Goal: Task Accomplishment & Management: Complete application form

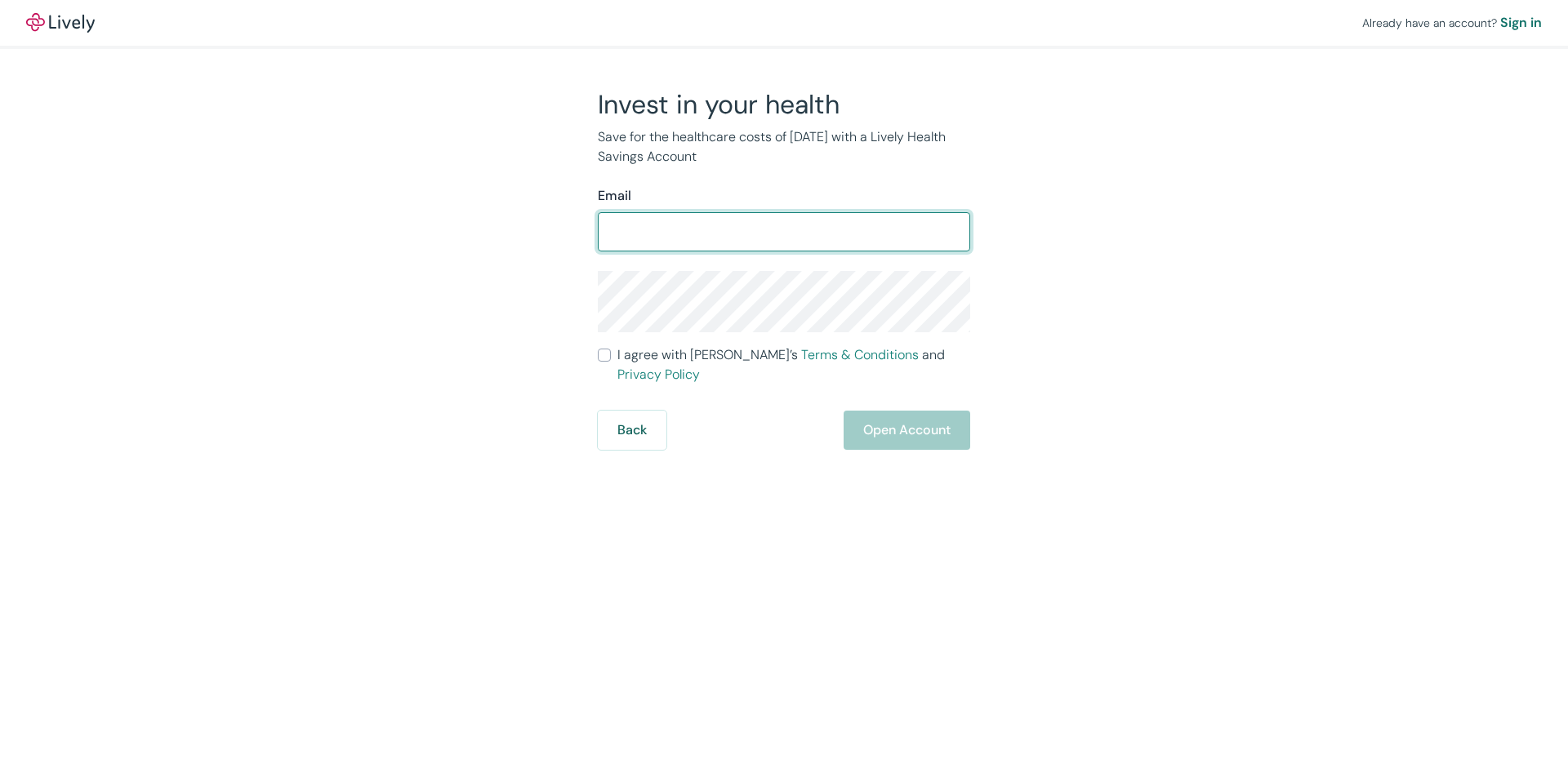
click at [825, 248] on div "​" at bounding box center [784, 231] width 373 height 39
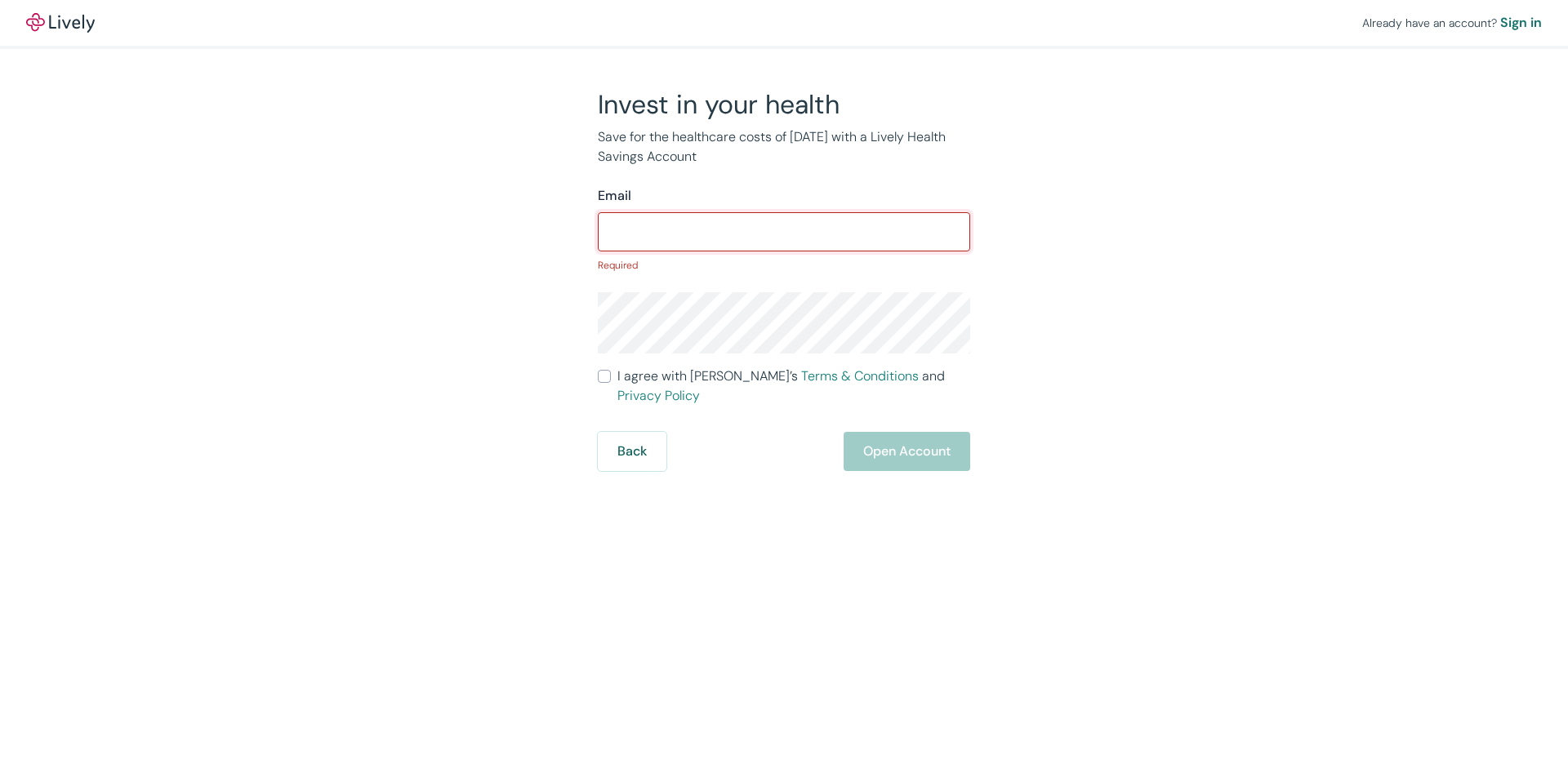
click at [829, 235] on input "Email" at bounding box center [784, 231] width 373 height 32
type input "[PERSON_NAME][EMAIL_ADDRESS][PERSON_NAME][DOMAIN_NAME]"
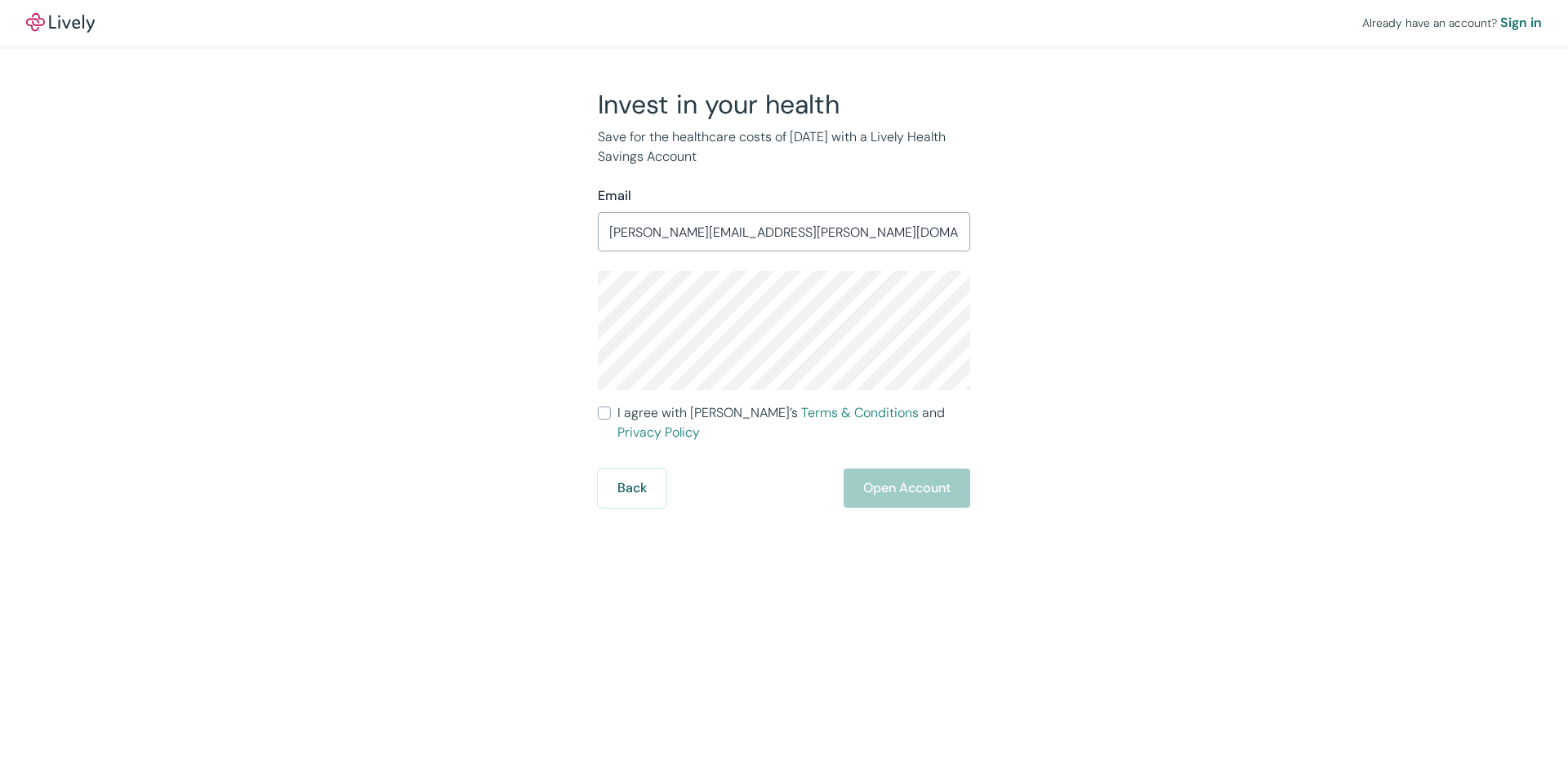
click at [667, 421] on span "I agree with Lively’s Terms & Conditions and Privacy Policy" at bounding box center [793, 422] width 352 height 39
click at [611, 420] on input "I agree with Lively’s Terms & Conditions and Privacy Policy" at bounding box center [604, 413] width 13 height 13
checkbox input "true"
click at [893, 478] on button "Open Account" at bounding box center [906, 488] width 126 height 39
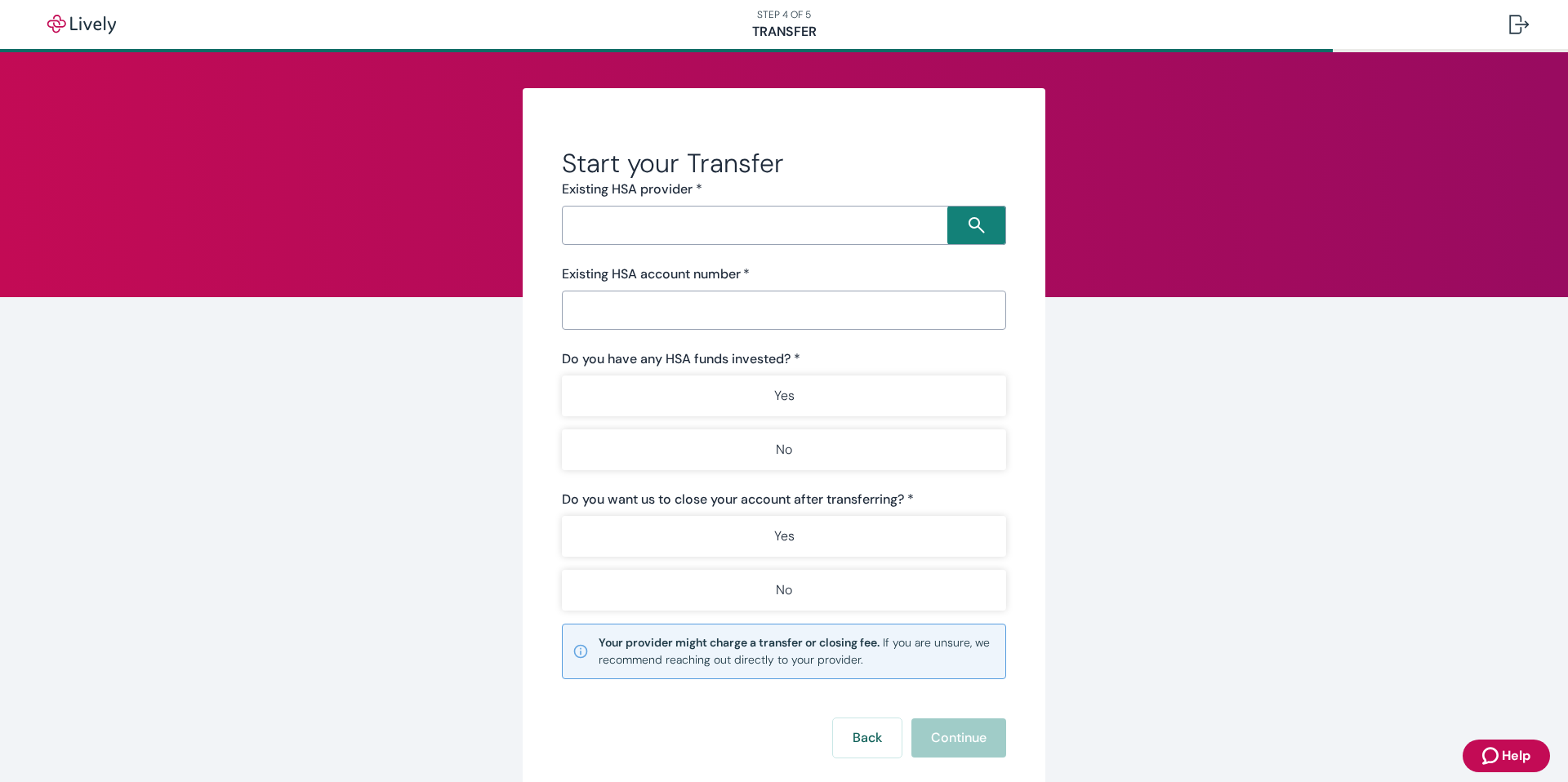
click at [778, 227] on input "Search input" at bounding box center [756, 225] width 380 height 23
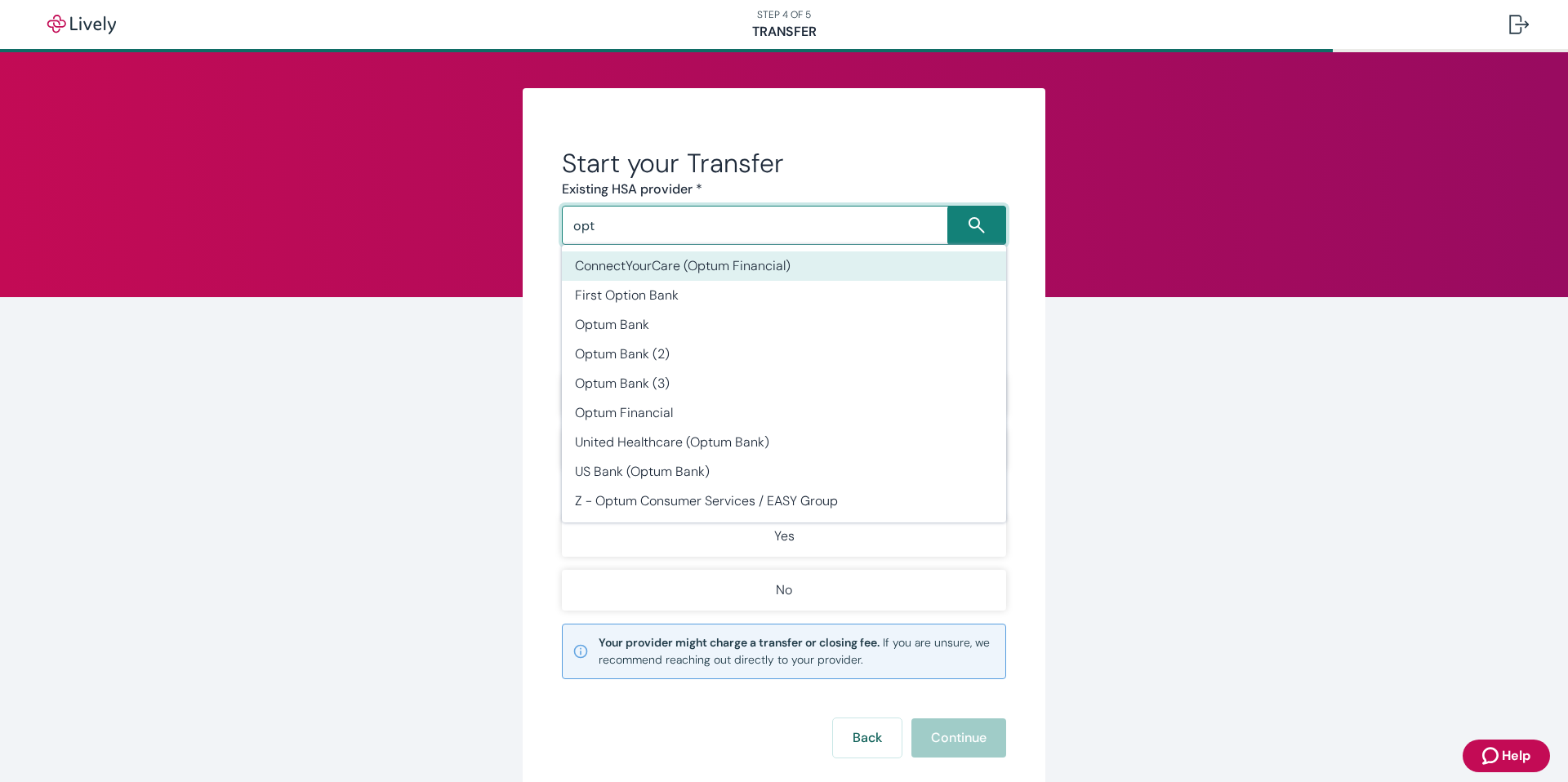
type input "opt"
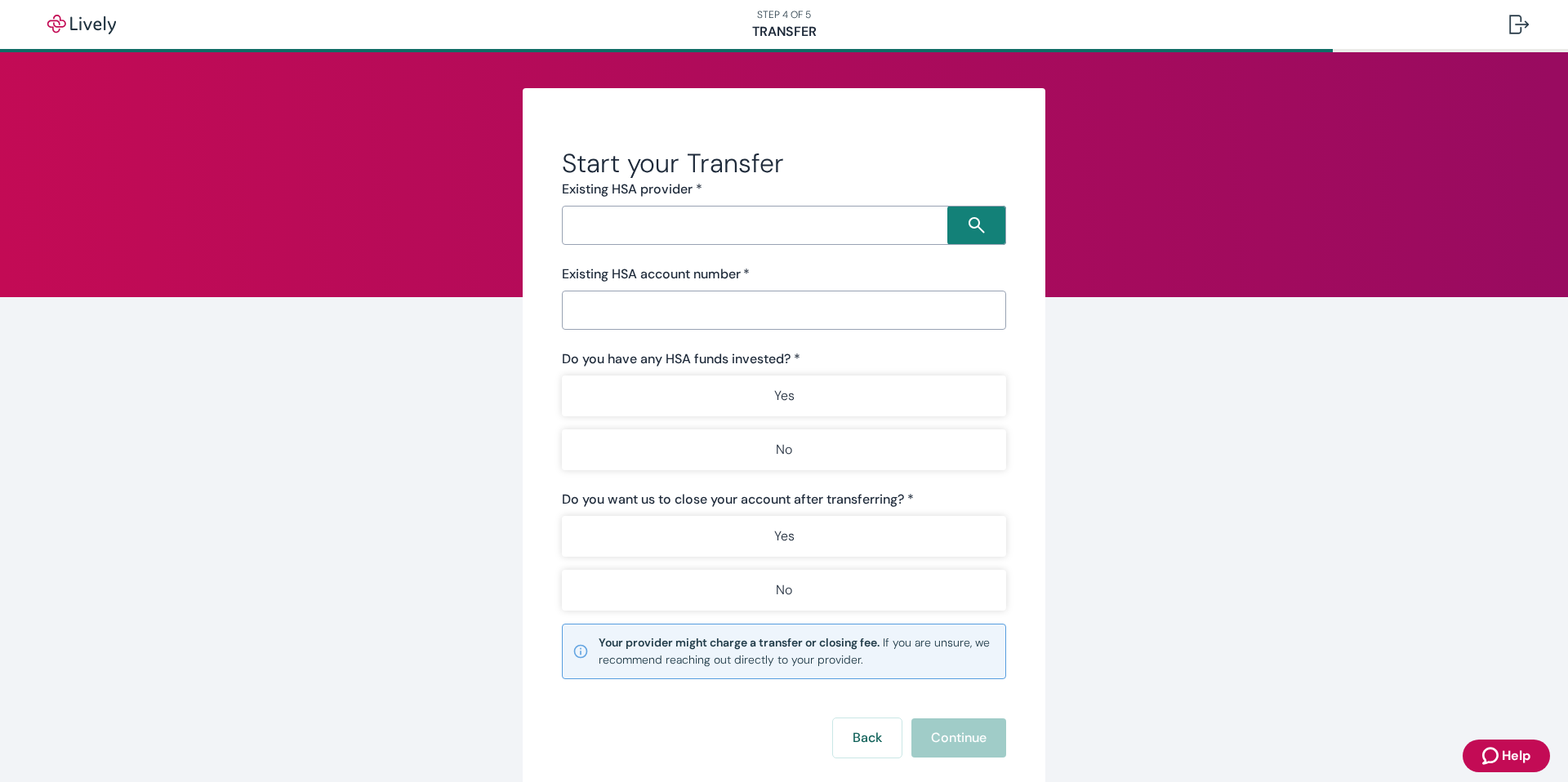
click at [681, 228] on input "Search input" at bounding box center [756, 225] width 380 height 23
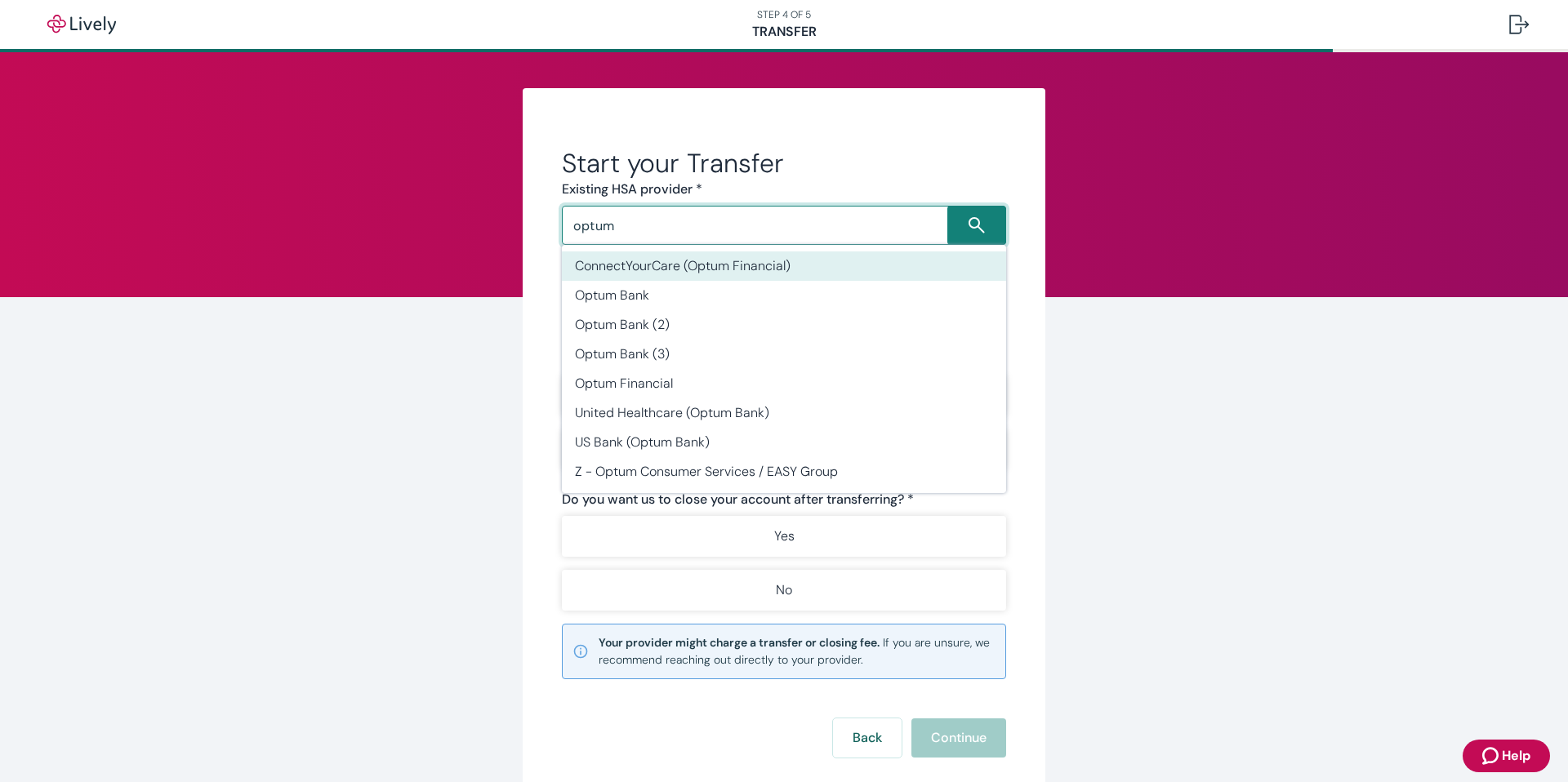
click at [777, 278] on li "ConnectYourCare (Optum Financial)" at bounding box center [784, 267] width 445 height 30
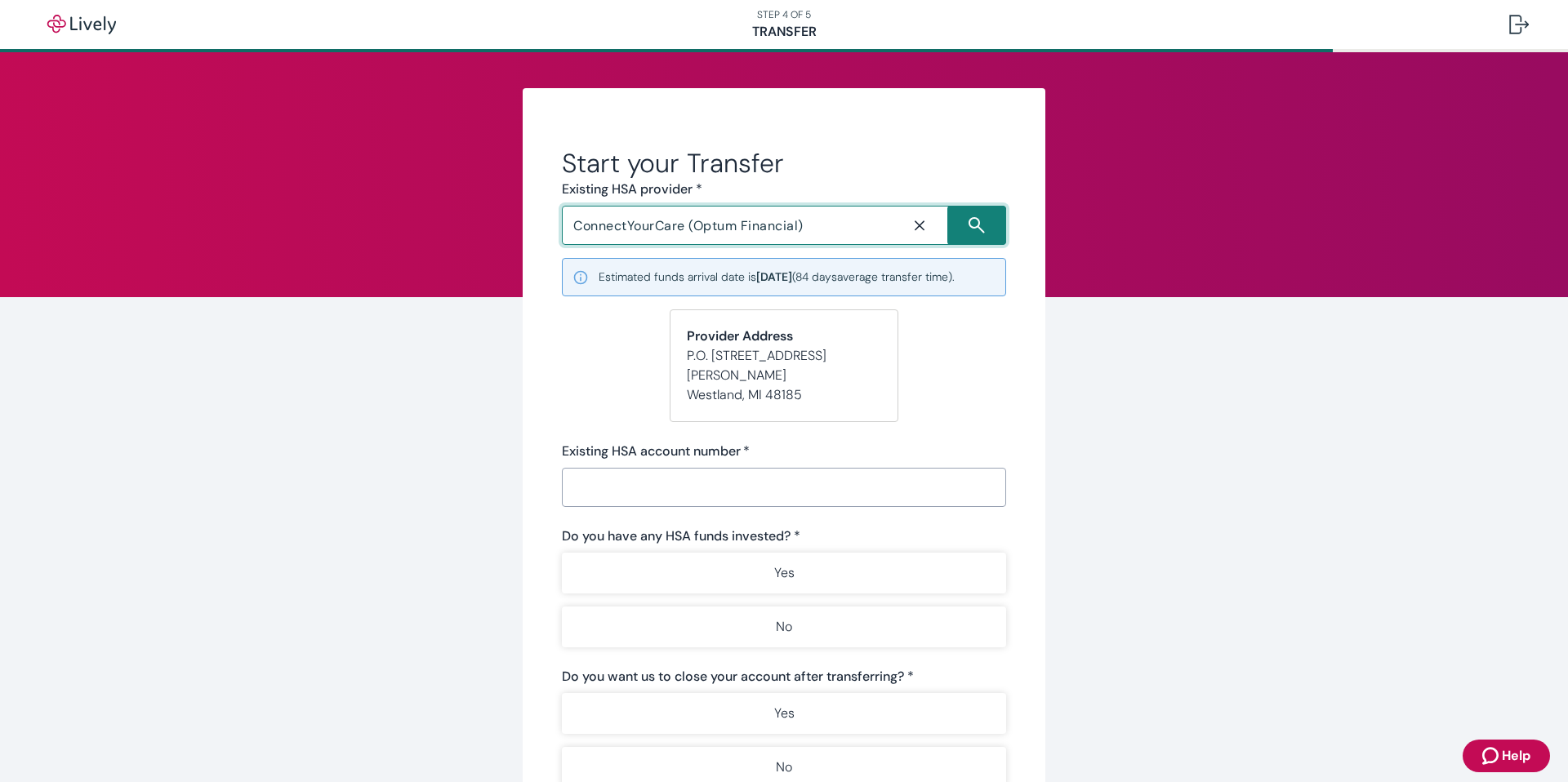
type input "ConnectYourCare (Optum Financial)"
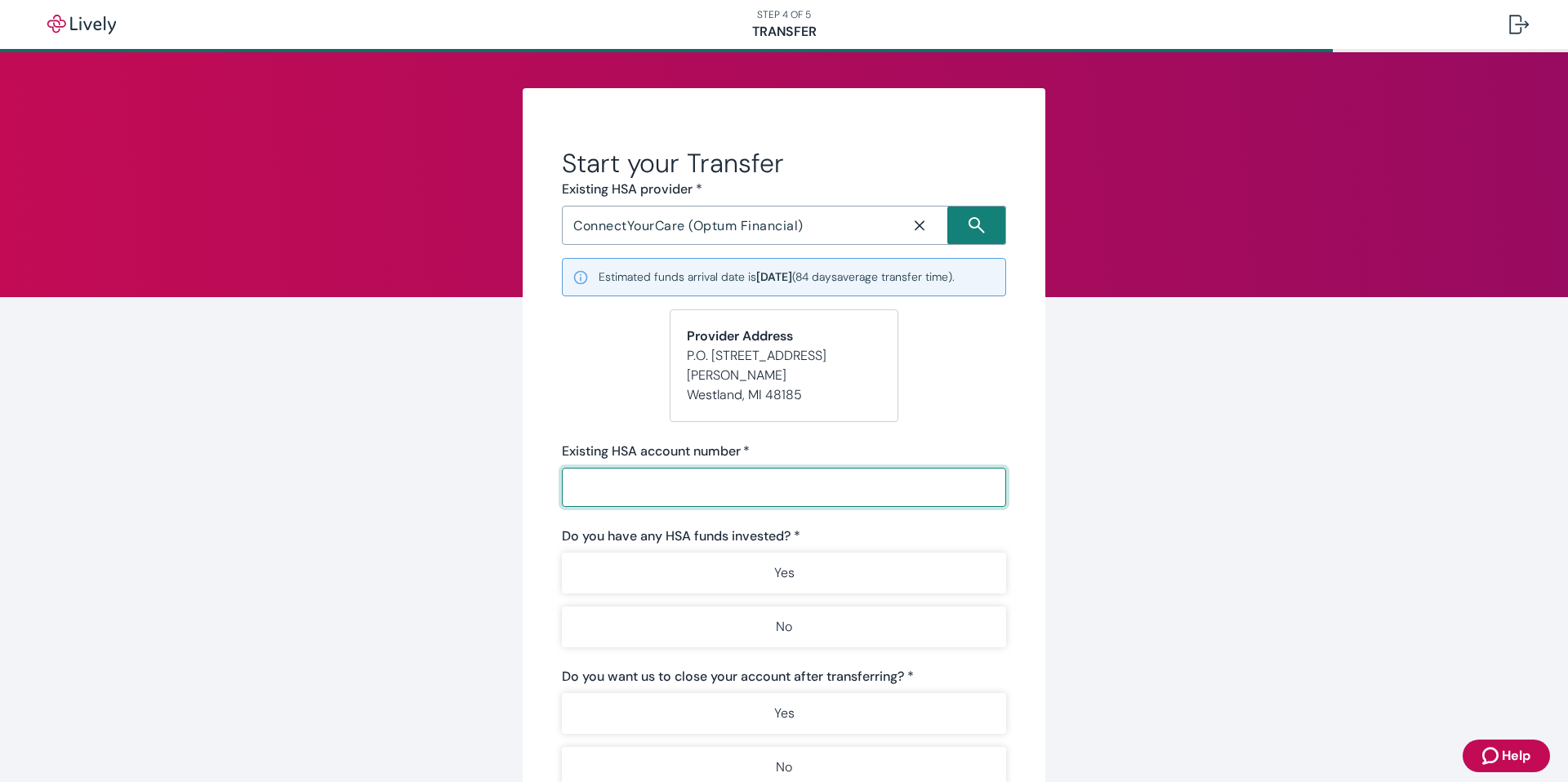
click at [785, 501] on input "Existing HSA account number   *" at bounding box center [784, 487] width 445 height 32
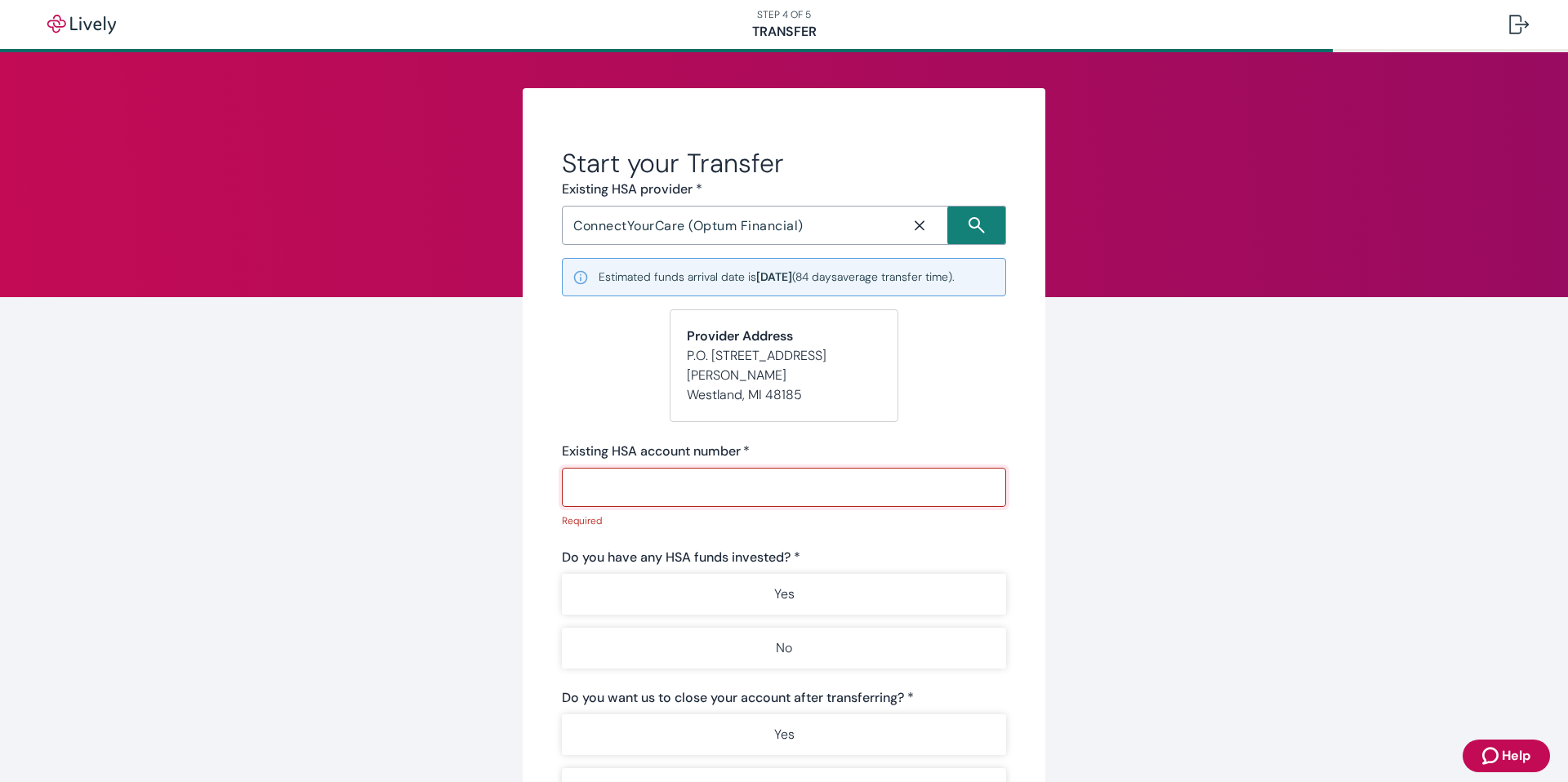
paste input "016511993695"
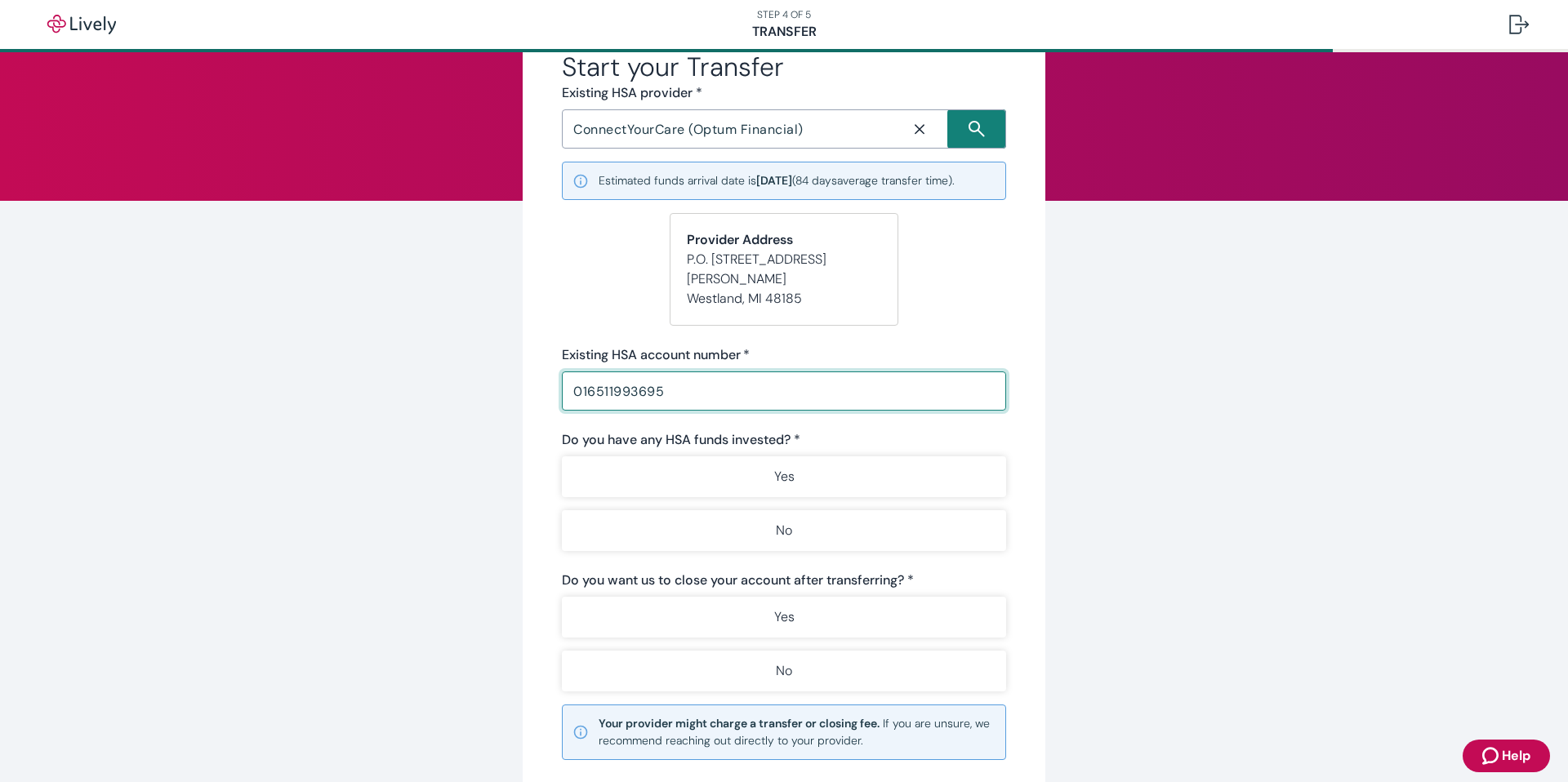
scroll to position [98, 0]
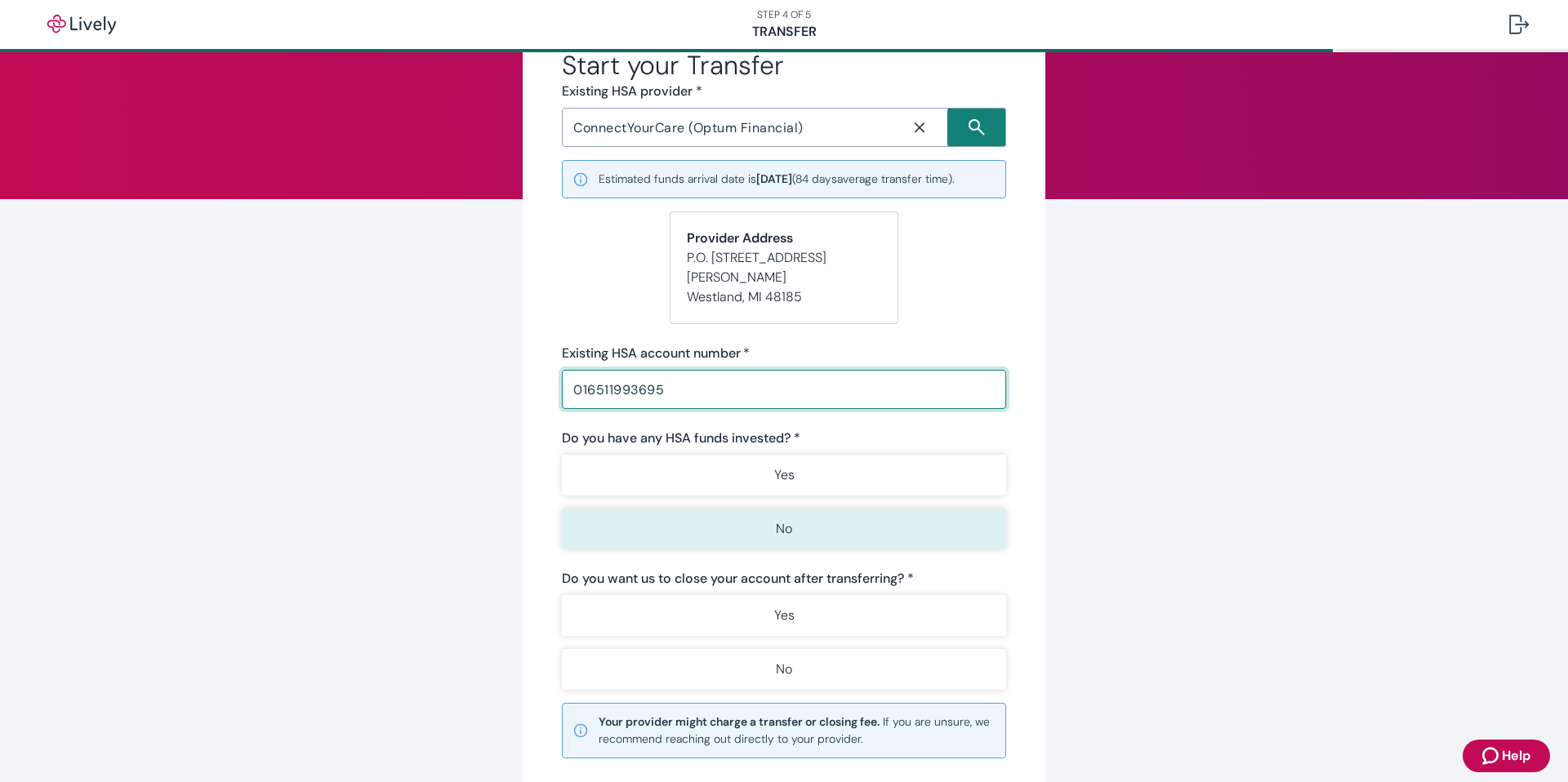
type input "016511993695"
click at [814, 532] on button "No" at bounding box center [784, 528] width 445 height 41
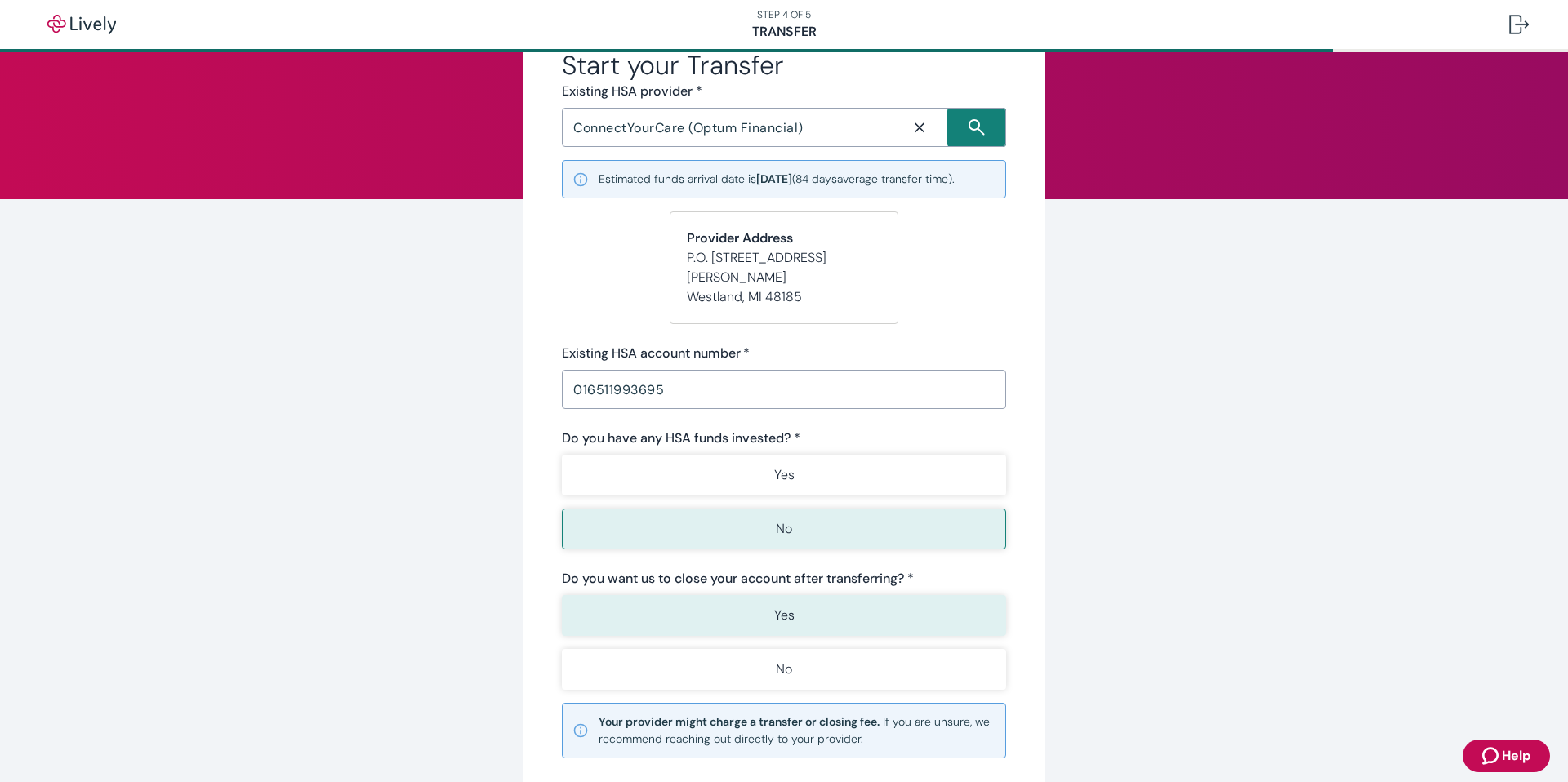
click at [762, 627] on button "Yes" at bounding box center [784, 615] width 445 height 41
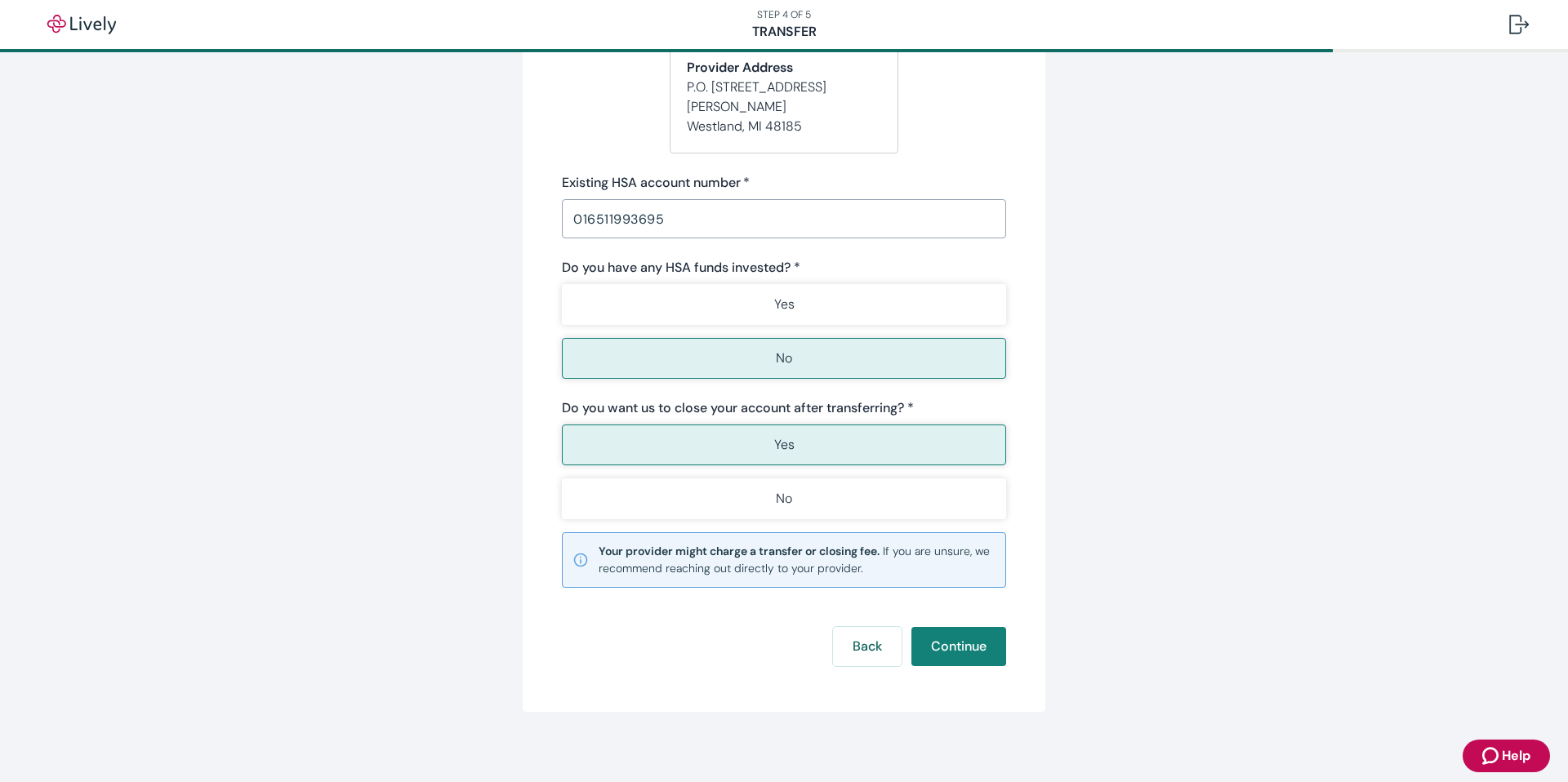
scroll to position [277, 0]
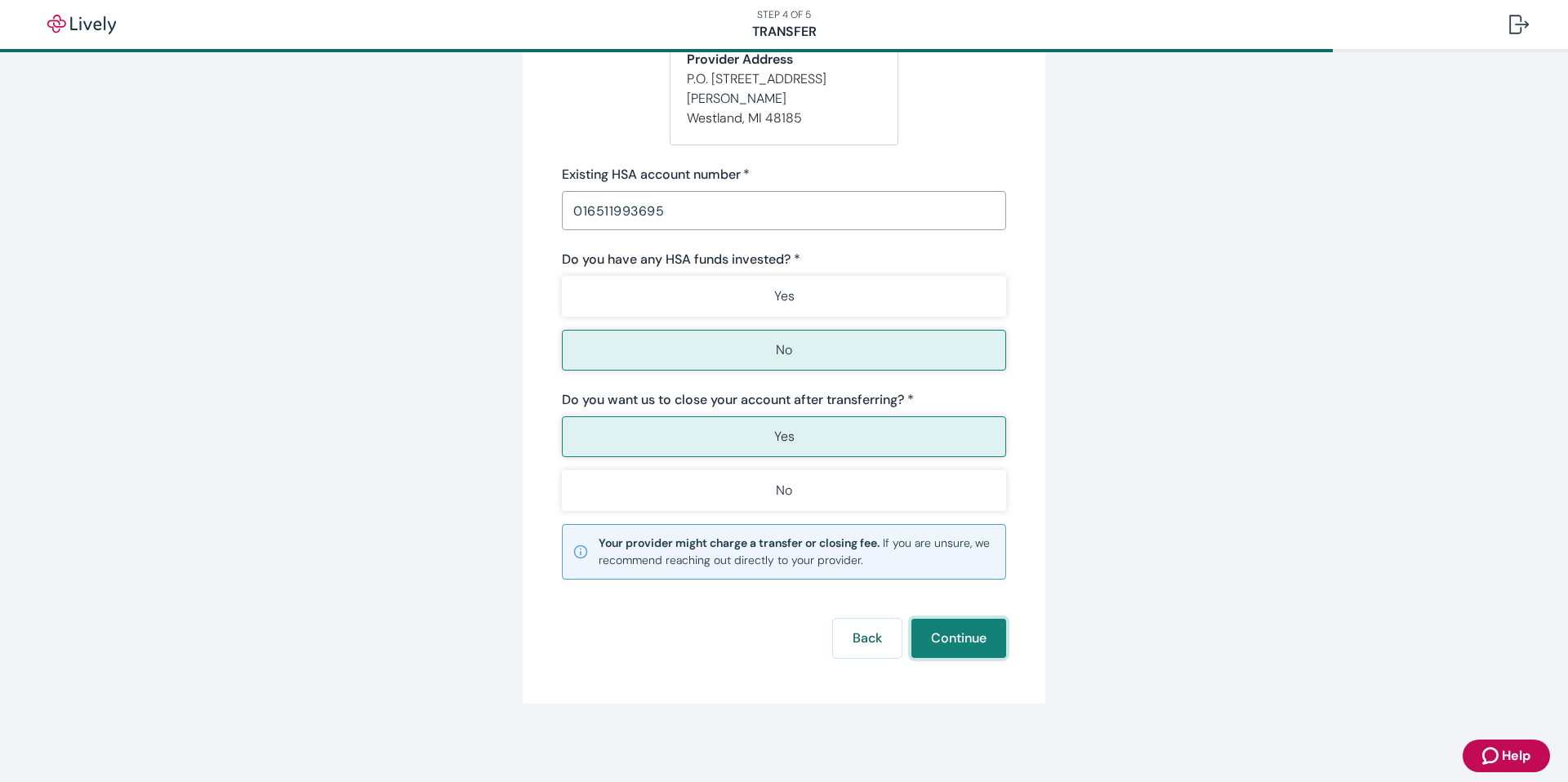
click at [970, 634] on button "Continue" at bounding box center [958, 638] width 95 height 39
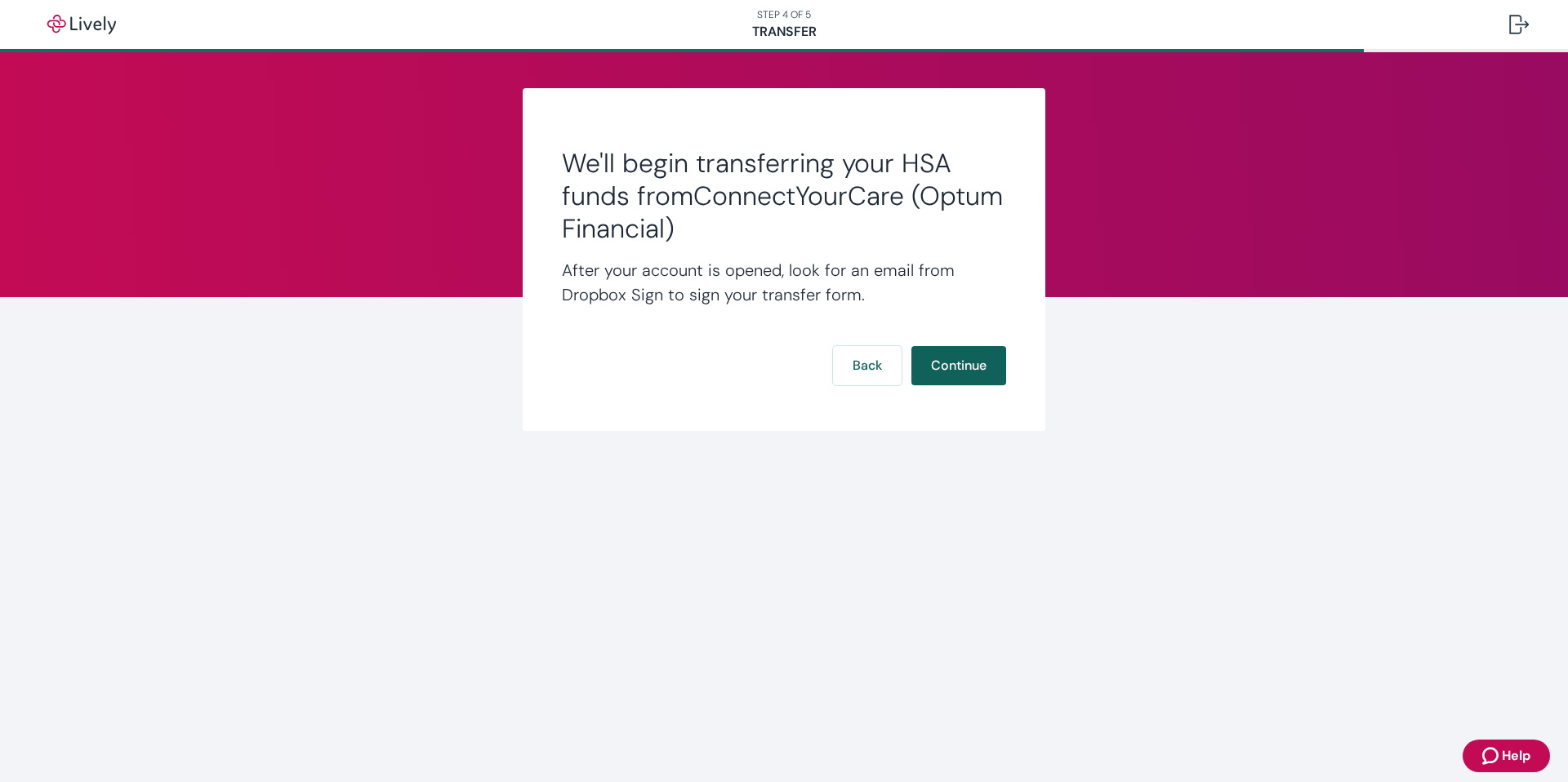
click at [947, 358] on button "Continue" at bounding box center [958, 365] width 95 height 39
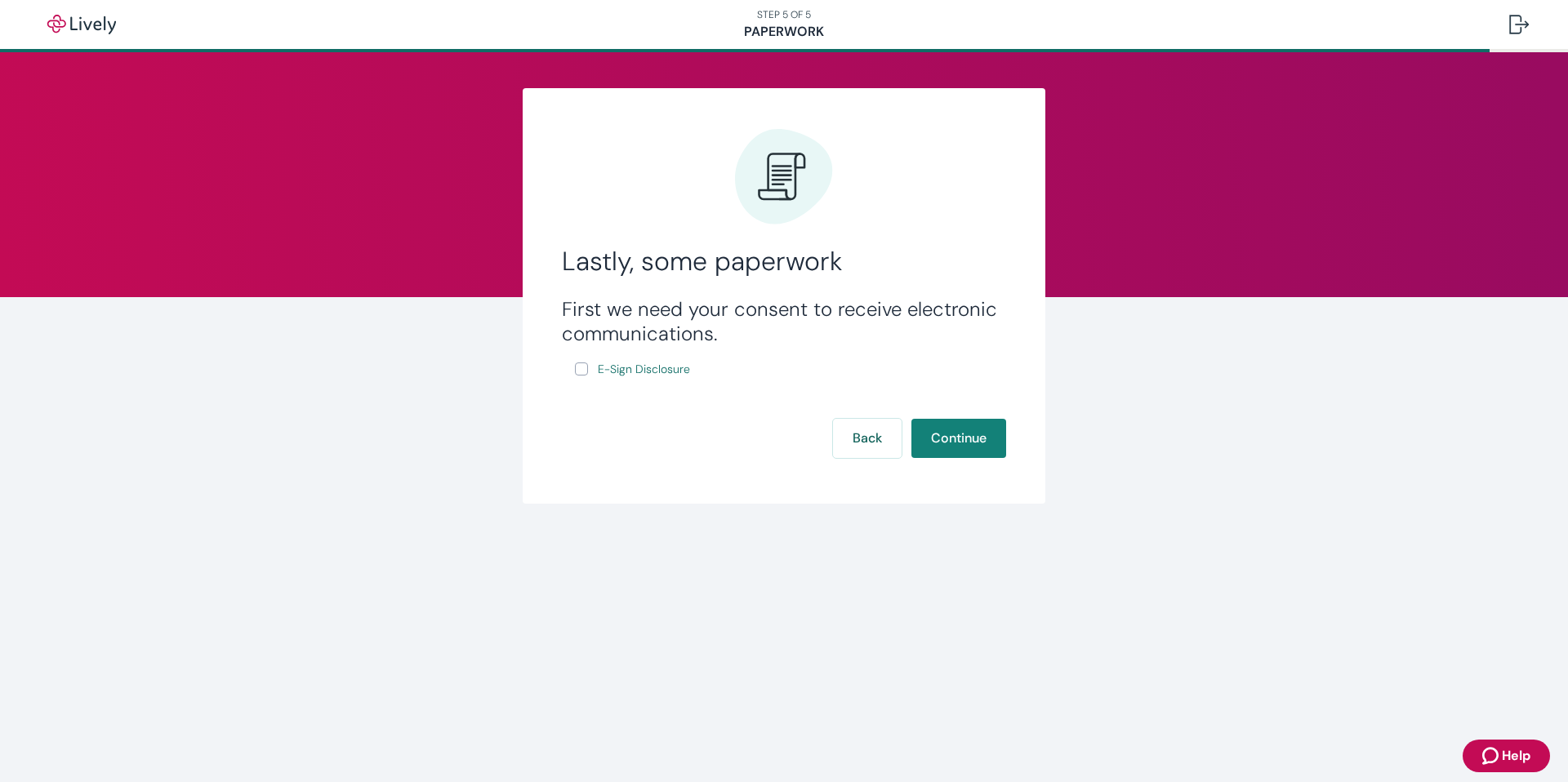
click at [579, 368] on input "E-Sign Disclosure" at bounding box center [581, 369] width 13 height 13
checkbox input "true"
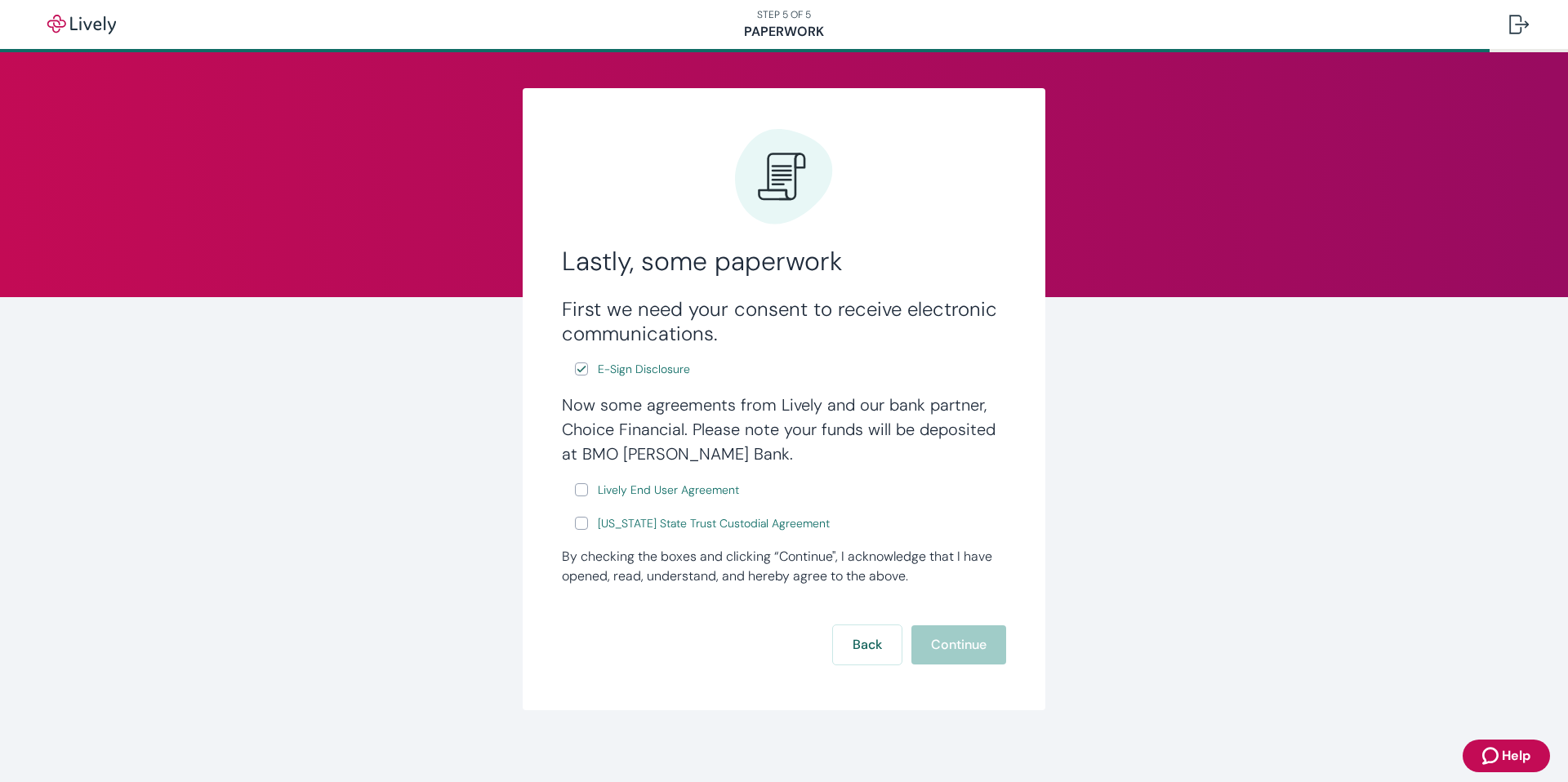
scroll to position [6, 0]
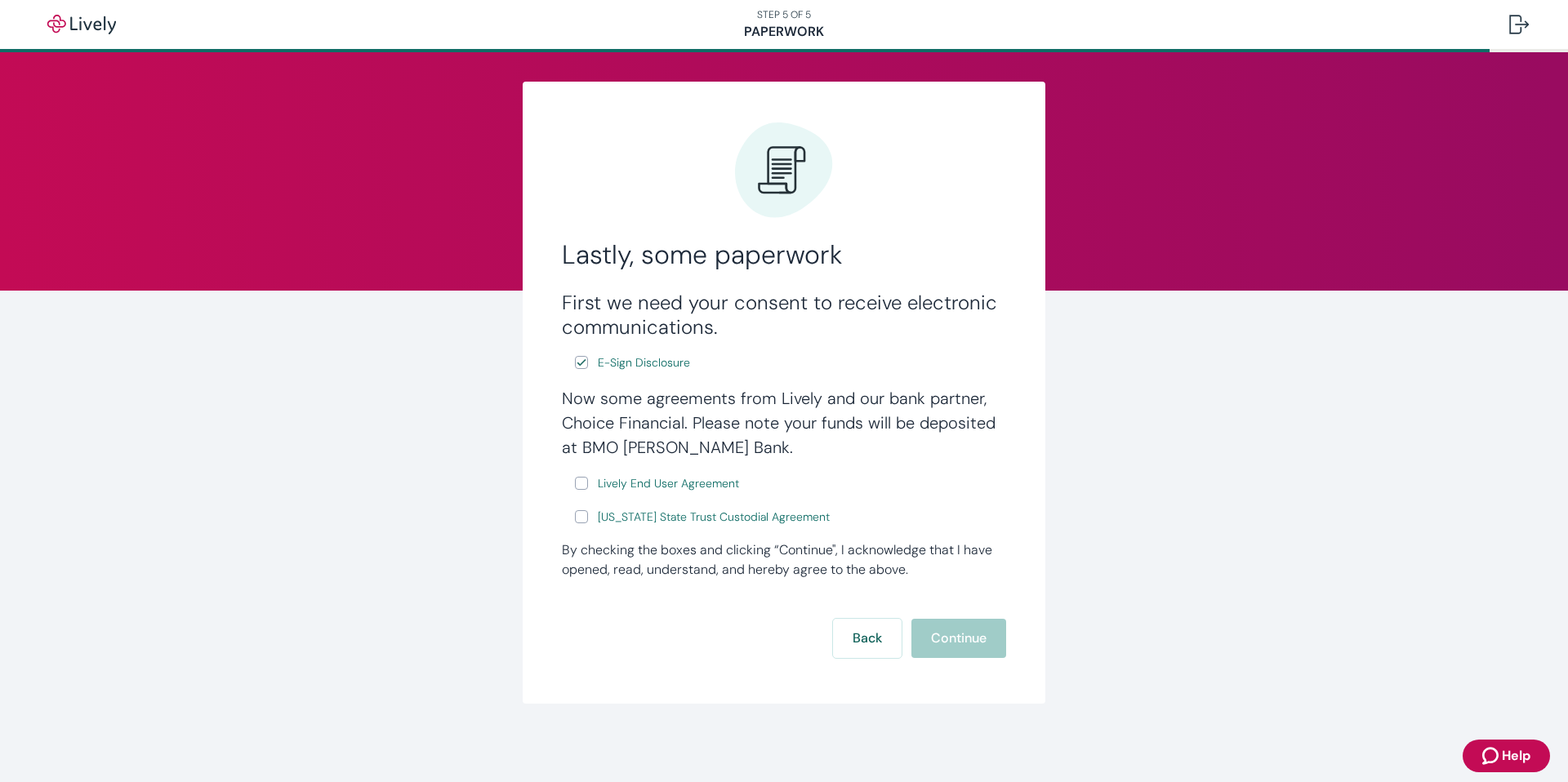
click at [619, 444] on h4 "Now some agreements from Lively and our bank partner, Choice Financial. Please …" at bounding box center [784, 423] width 445 height 74
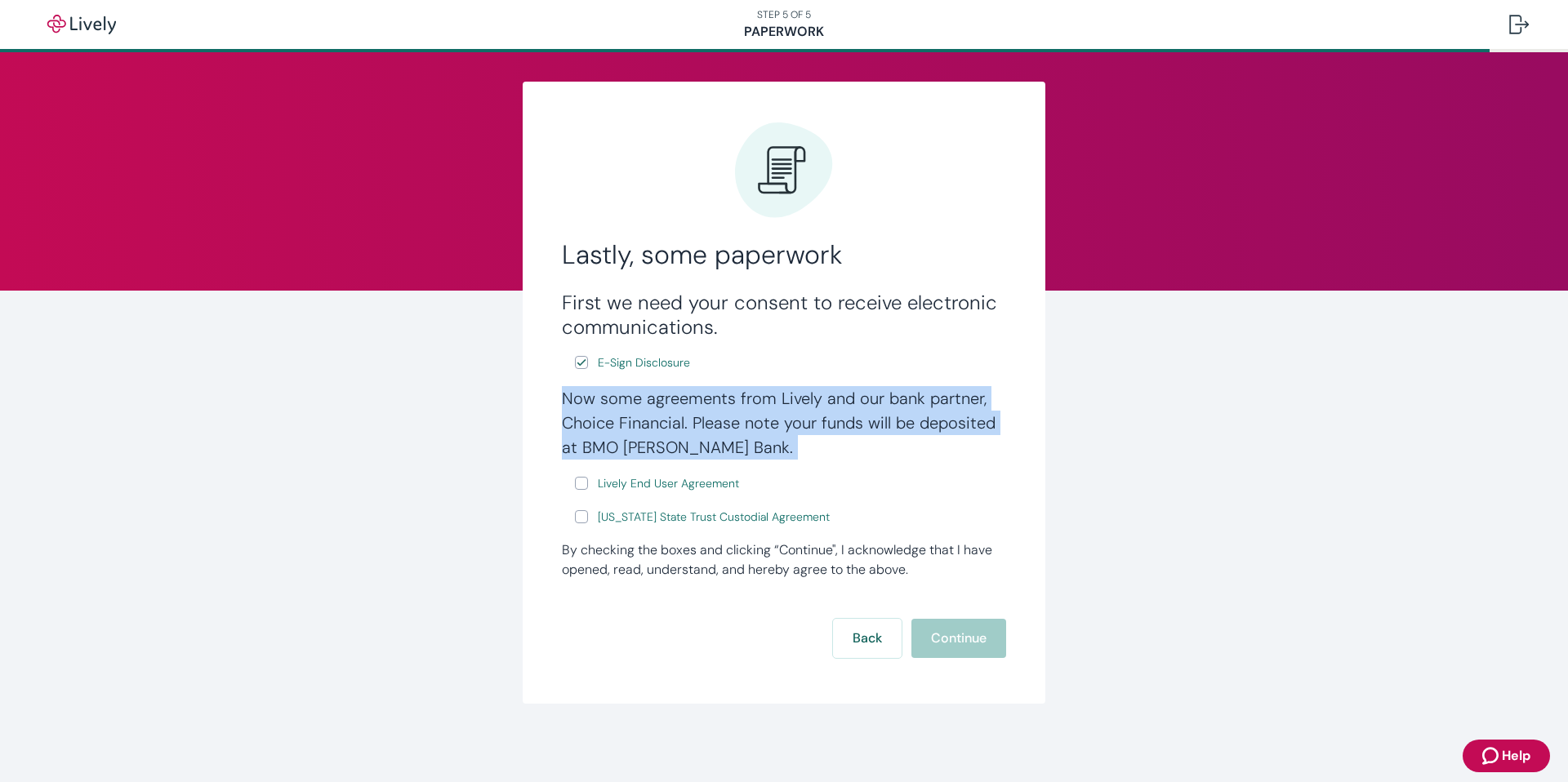
click at [619, 444] on h4 "Now some agreements from Lively and our bank partner, Choice Financial. Please …" at bounding box center [784, 423] width 445 height 74
click at [726, 444] on h4 "Now some agreements from Lively and our bank partner, Choice Financial. Please …" at bounding box center [784, 423] width 445 height 74
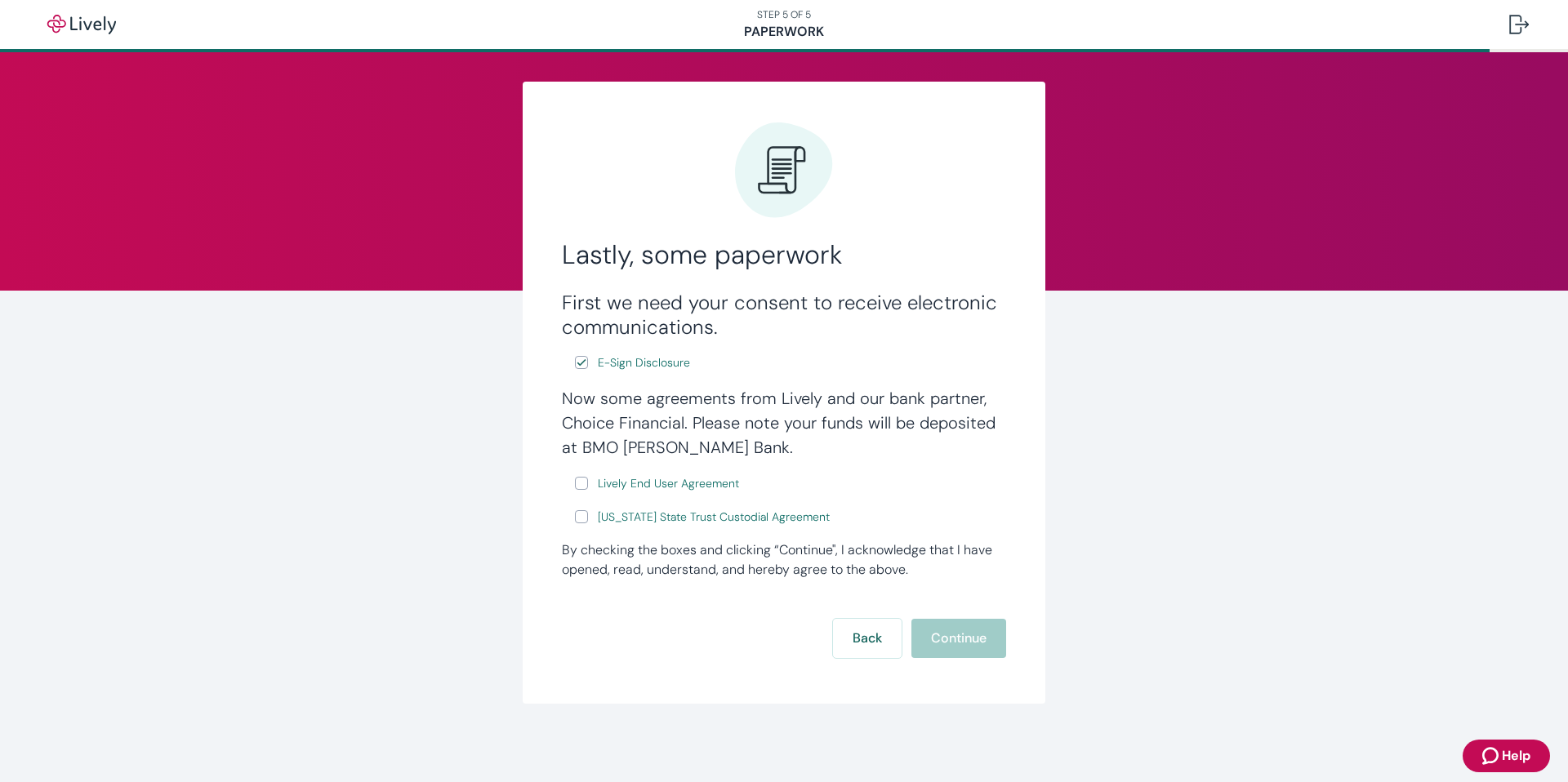
click at [581, 485] on input "Lively End User Agreement" at bounding box center [581, 483] width 13 height 13
checkbox input "true"
click at [583, 523] on input "Wyoming State Trust Custodial Agreement" at bounding box center [581, 516] width 13 height 13
checkbox input "true"
click at [981, 645] on button "Continue" at bounding box center [958, 638] width 95 height 39
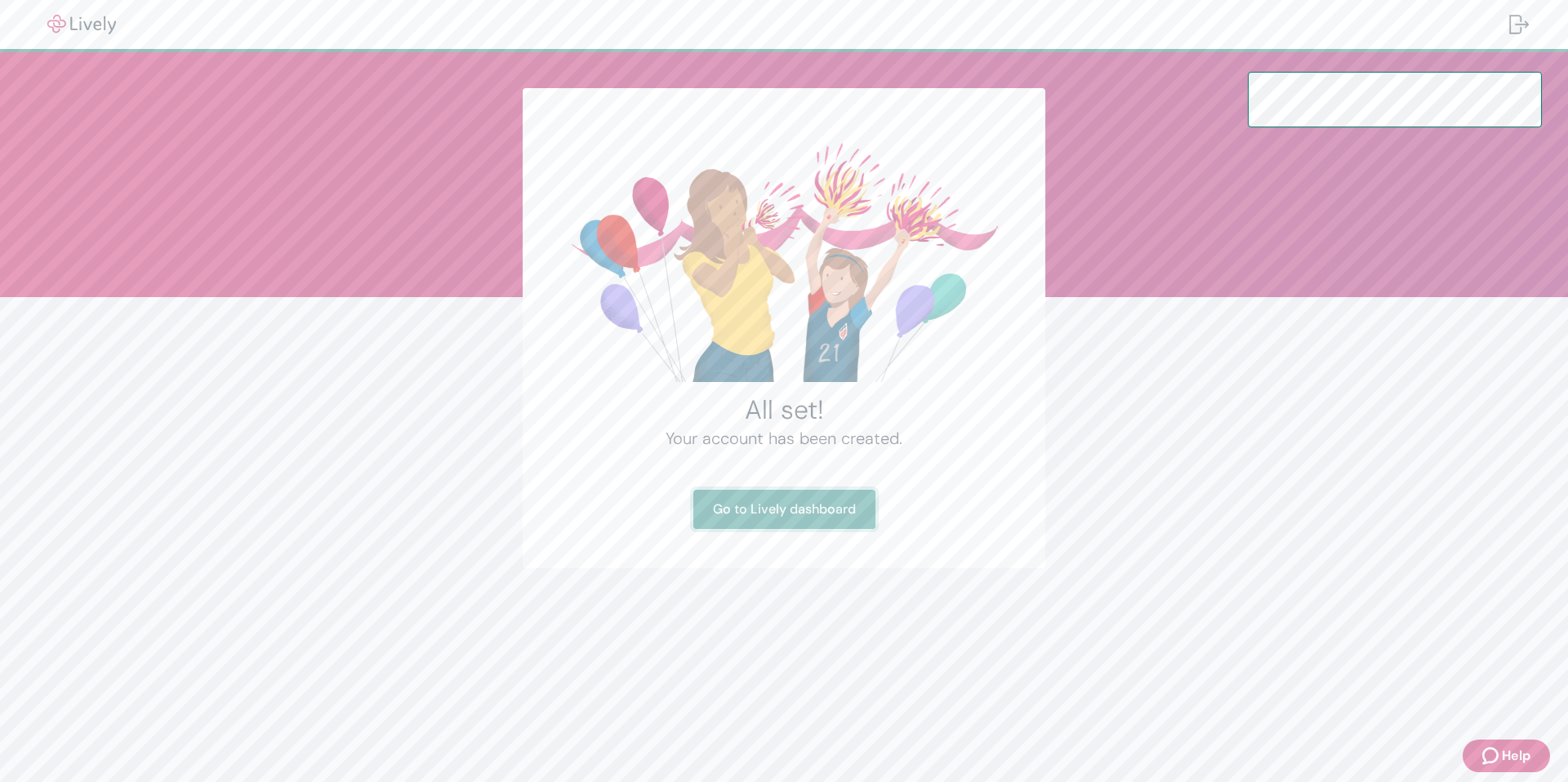
click at [856, 516] on link "Go to Lively dashboard" at bounding box center [784, 509] width 182 height 39
